Goal: Transaction & Acquisition: Book appointment/travel/reservation

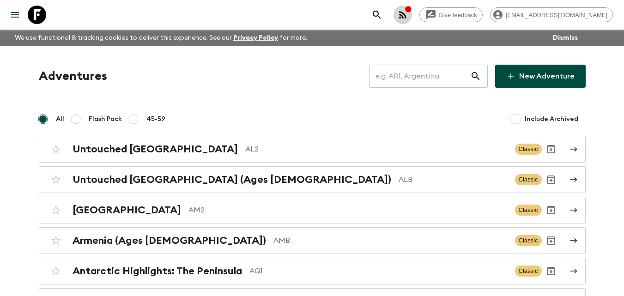
click at [412, 22] on button "button" at bounding box center [403, 15] width 18 height 18
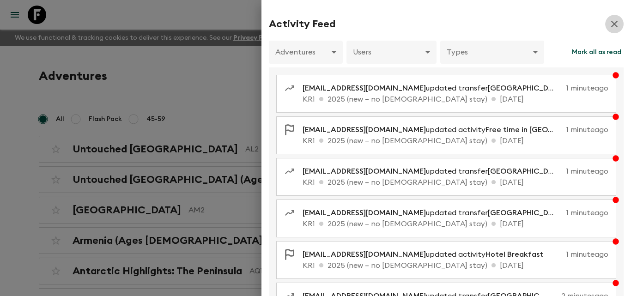
click at [611, 24] on icon "button" at bounding box center [614, 23] width 11 height 11
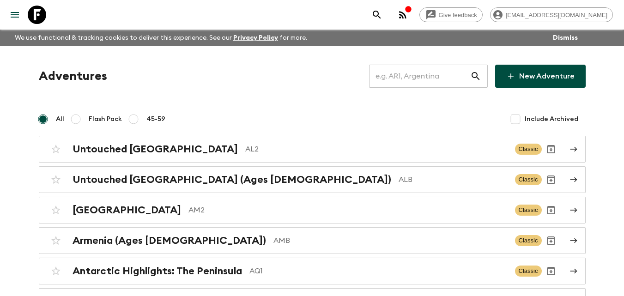
click at [12, 13] on icon "menu" at bounding box center [14, 14] width 11 height 11
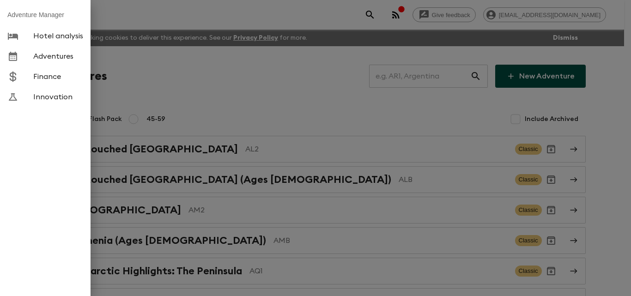
click at [131, 22] on div at bounding box center [315, 148] width 631 height 296
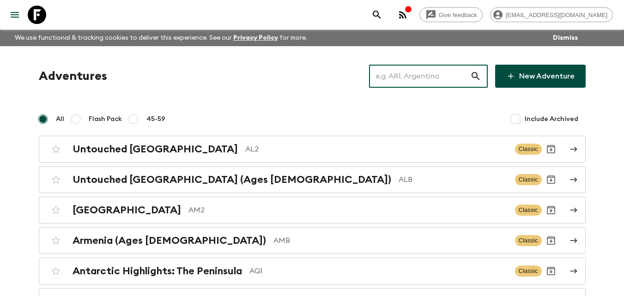
click at [425, 77] on input "text" at bounding box center [419, 76] width 101 height 26
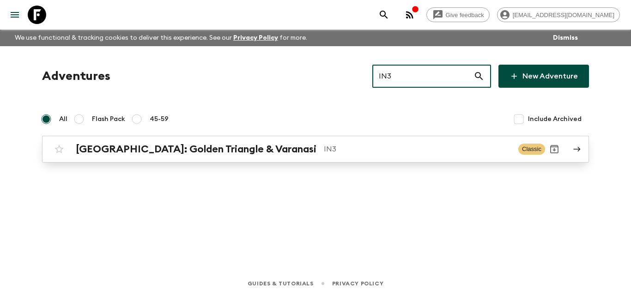
type input "IN3"
click at [237, 155] on h2 "[GEOGRAPHIC_DATA]: Golden Triangle & Varanasi" at bounding box center [196, 149] width 241 height 12
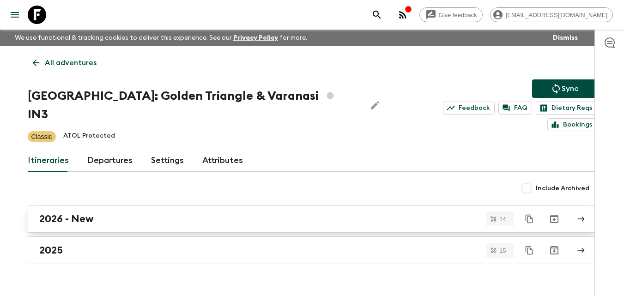
click at [336, 213] on div "2026 - New" at bounding box center [303, 219] width 529 height 12
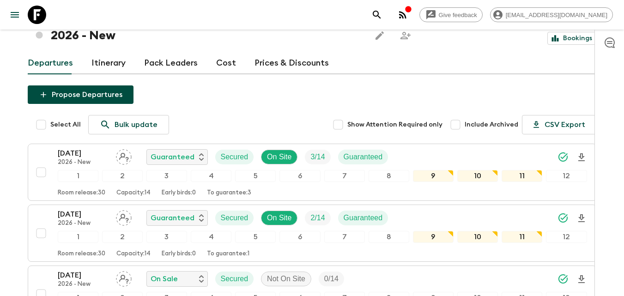
scroll to position [92, 0]
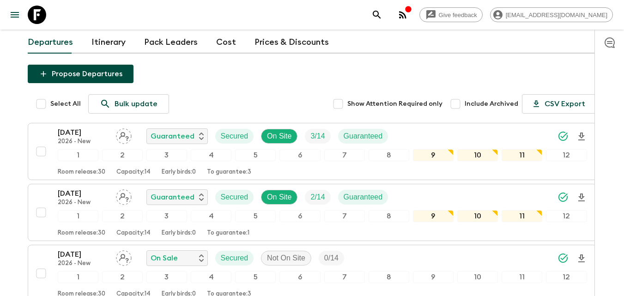
click at [230, 44] on link "Cost" at bounding box center [226, 42] width 20 height 22
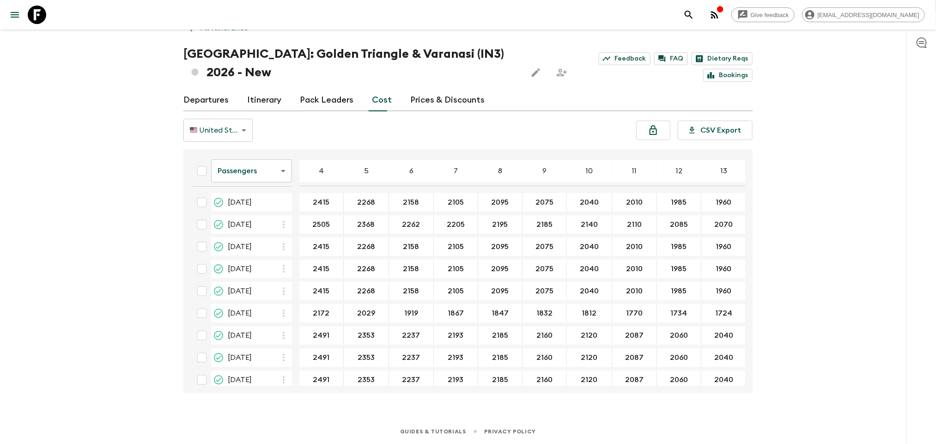
click at [201, 207] on input "checkbox" at bounding box center [202, 202] width 18 height 18
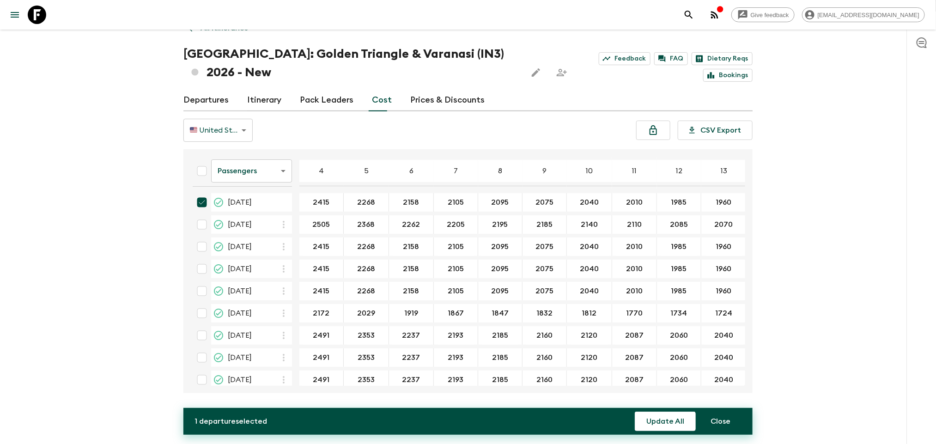
click at [200, 207] on input "checkbox" at bounding box center [202, 202] width 18 height 18
checkbox input "false"
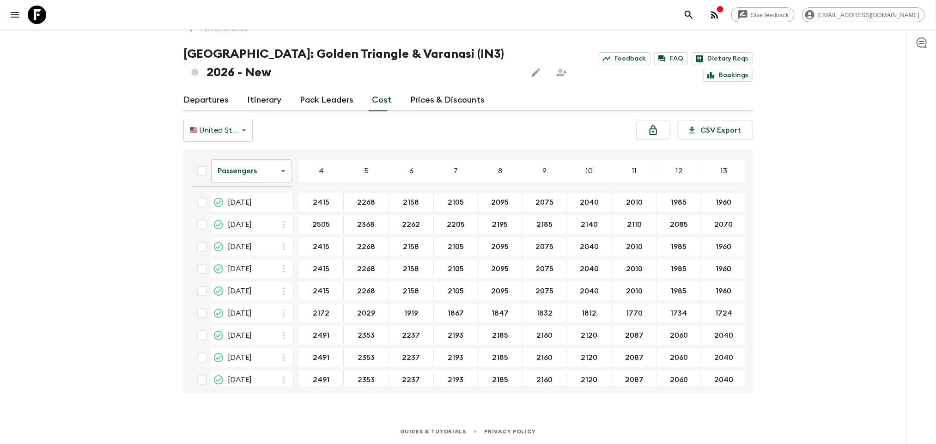
click at [218, 93] on link "Departures" at bounding box center [205, 100] width 45 height 22
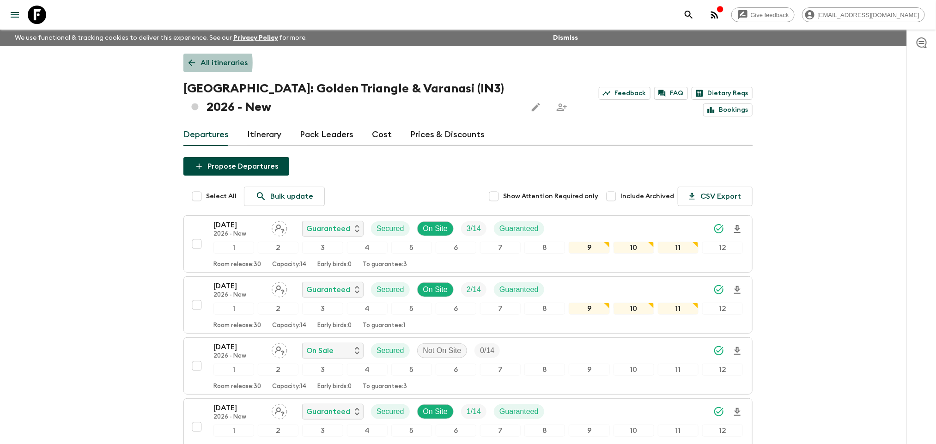
click at [183, 63] on link "All itineraries" at bounding box center [217, 63] width 69 height 18
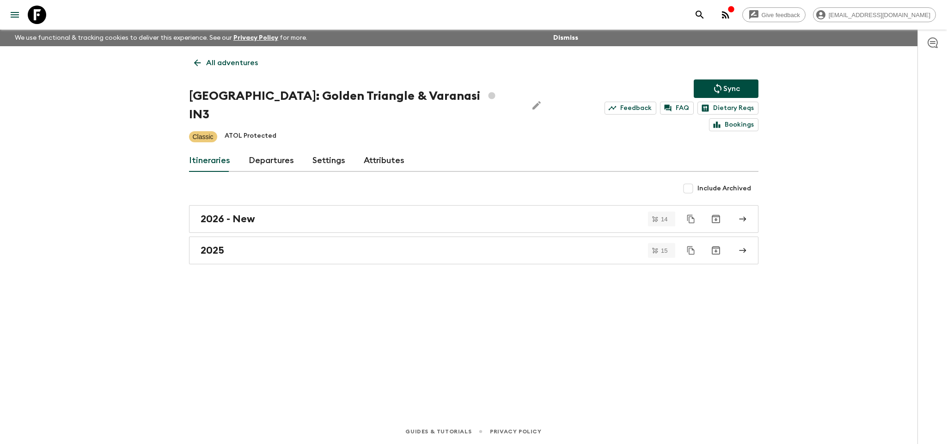
click at [193, 61] on icon at bounding box center [197, 63] width 10 height 10
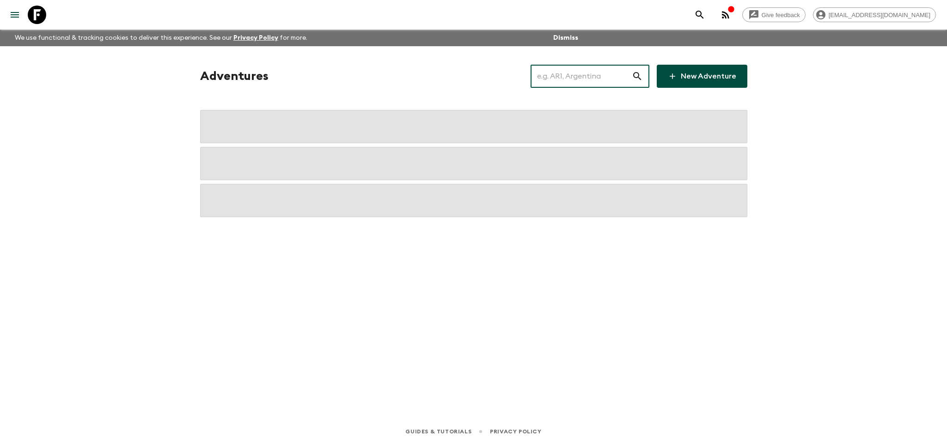
click at [588, 81] on input "text" at bounding box center [581, 76] width 101 height 26
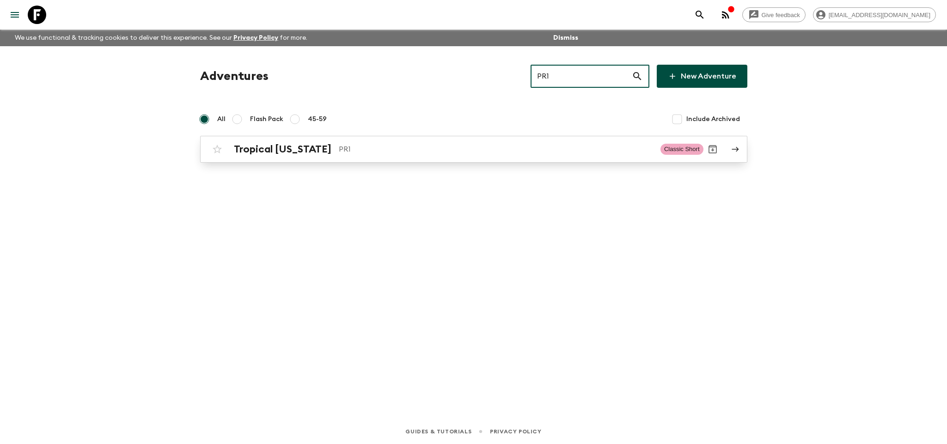
type input "PR1"
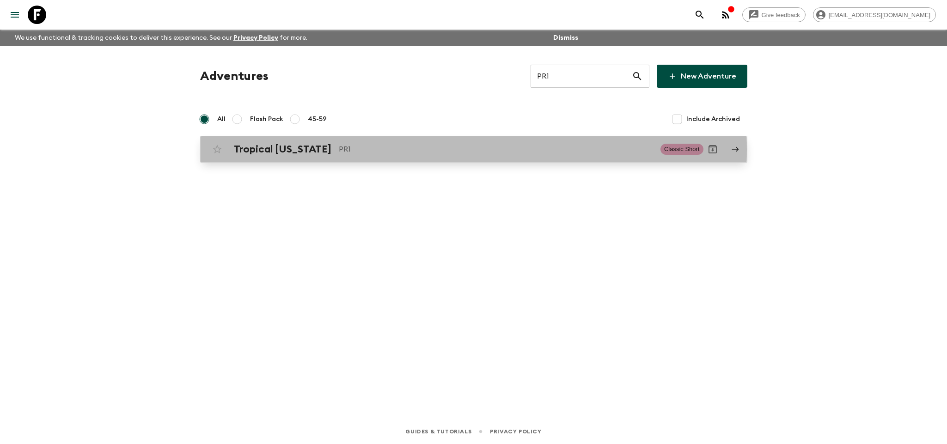
click at [312, 150] on h2 "Tropical [US_STATE]" at bounding box center [283, 149] width 98 height 12
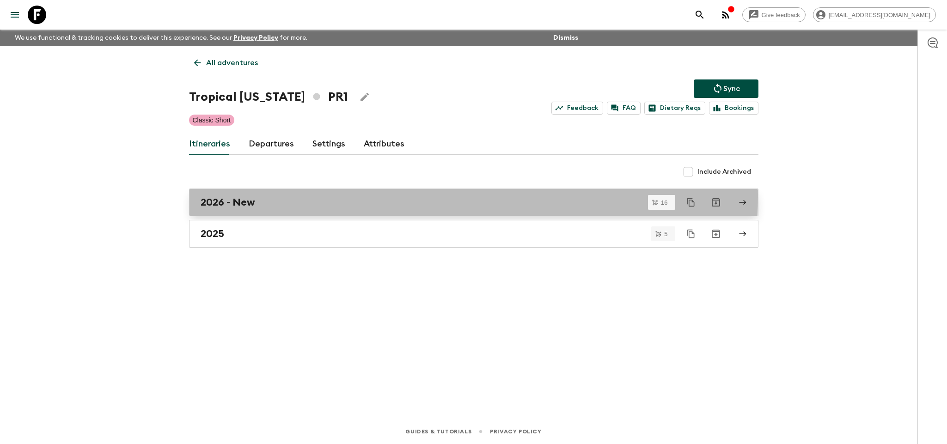
click at [269, 197] on div "2026 - New" at bounding box center [465, 202] width 529 height 12
